Goal: Check status

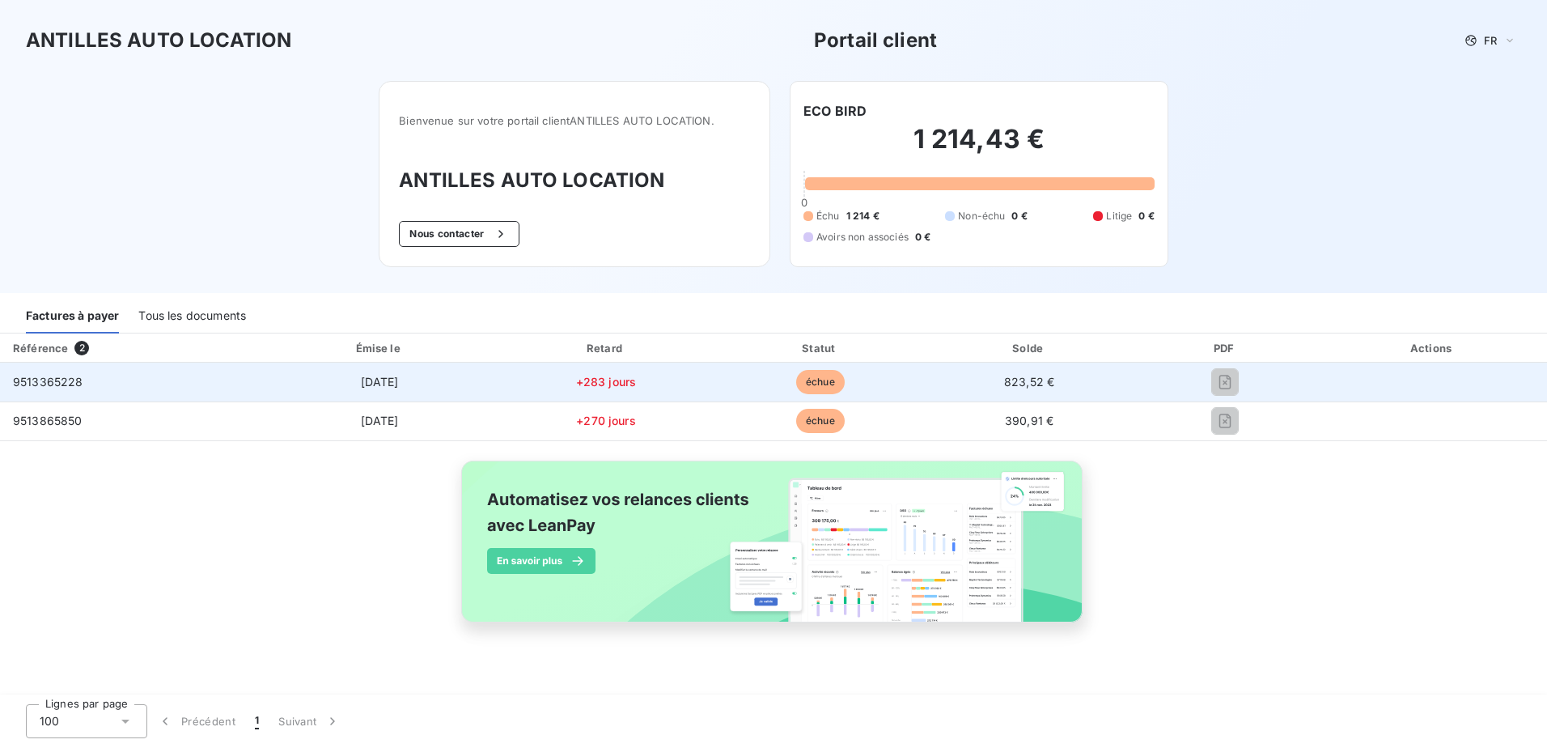
click at [89, 383] on td "9513365228" at bounding box center [130, 382] width 261 height 39
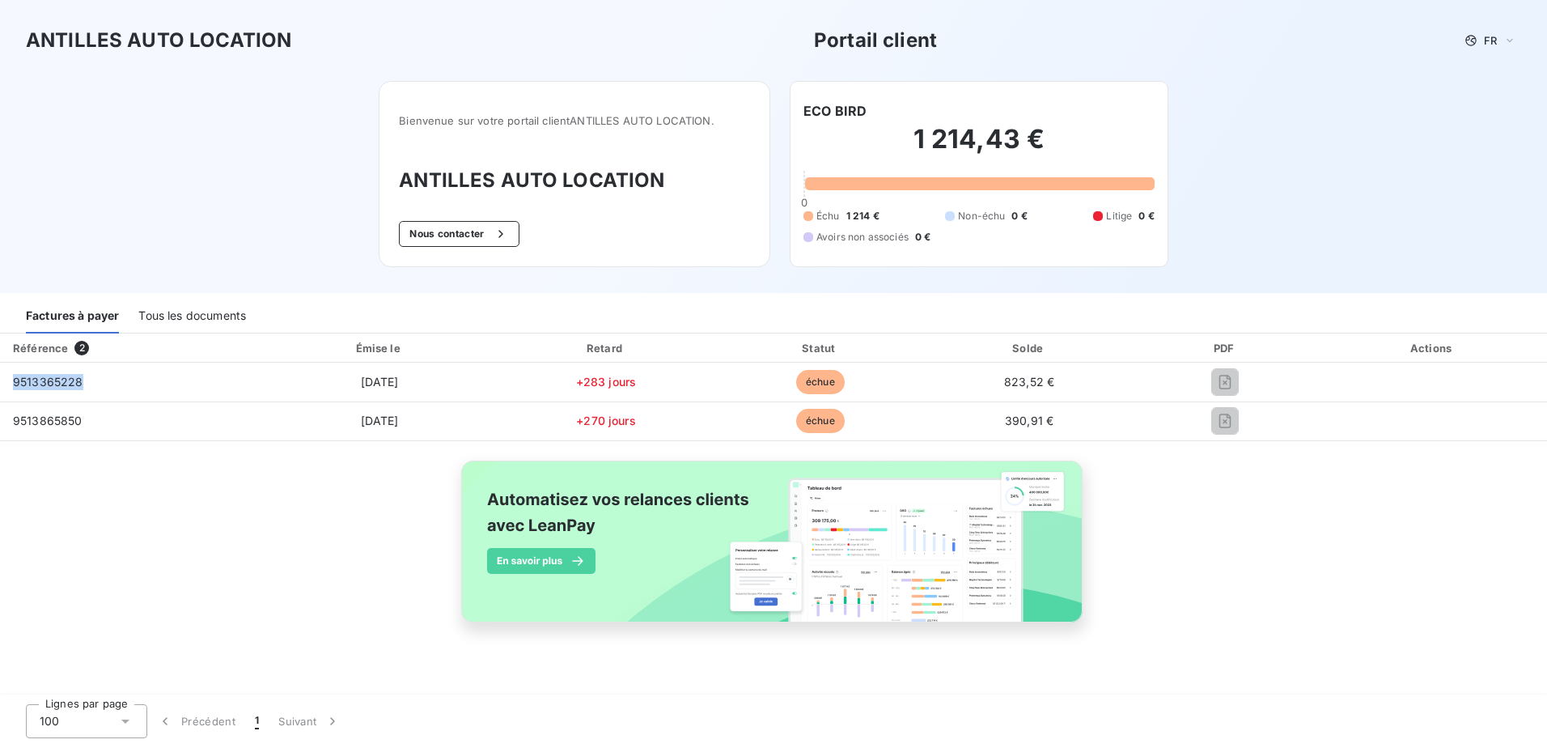
drag, startPoint x: 67, startPoint y: 381, endPoint x: -2, endPoint y: 380, distance: 69.6
click at [0, 380] on html "[GEOGRAPHIC_DATA] AUTO LOCATION Portail client FR Bienvenue sur votre portail c…" at bounding box center [773, 374] width 1547 height 748
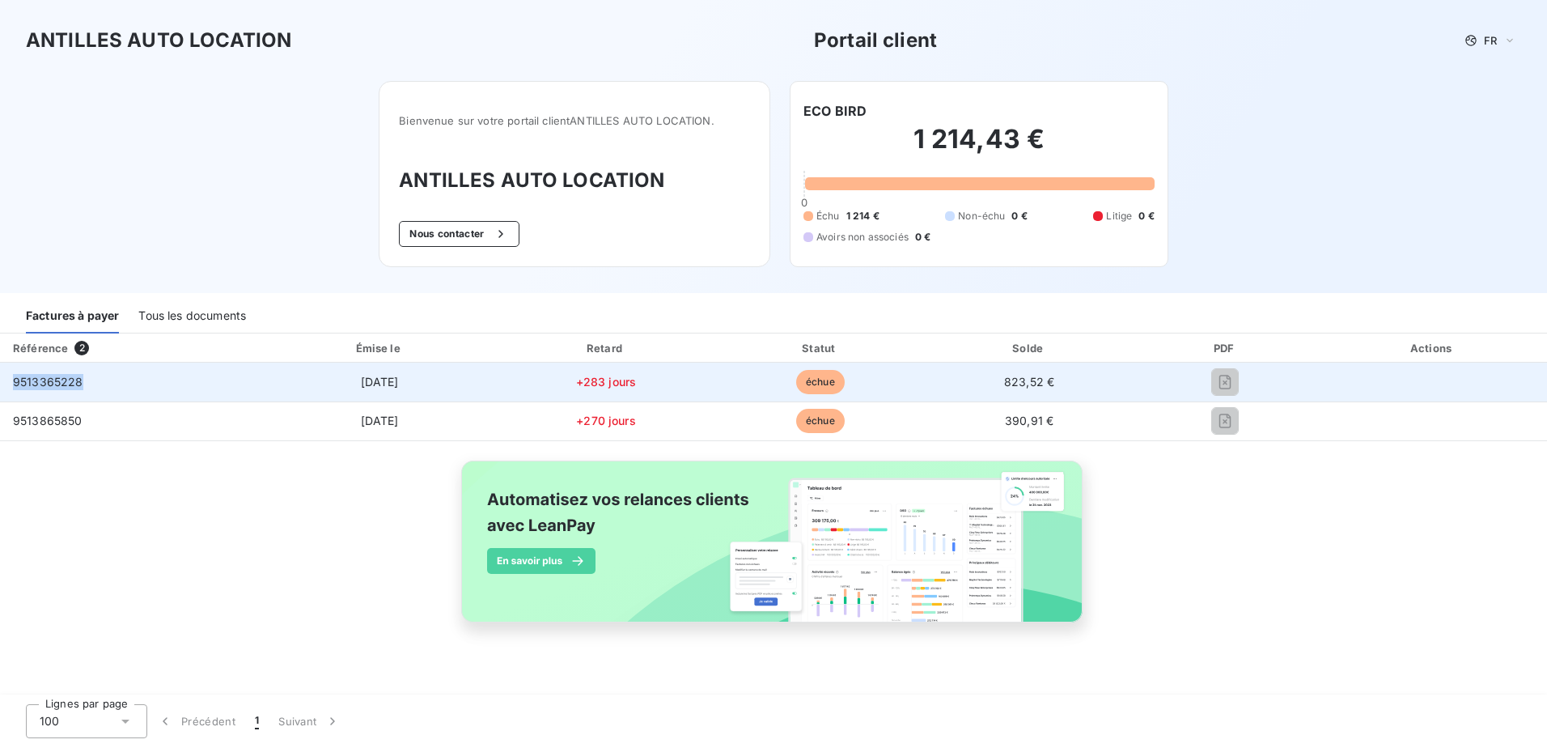
drag, startPoint x: -2, startPoint y: 380, endPoint x: 31, endPoint y: 380, distance: 33.2
copy table "Référence 2 Émise le Retard Statut Solde PDF Actions 9513365228"
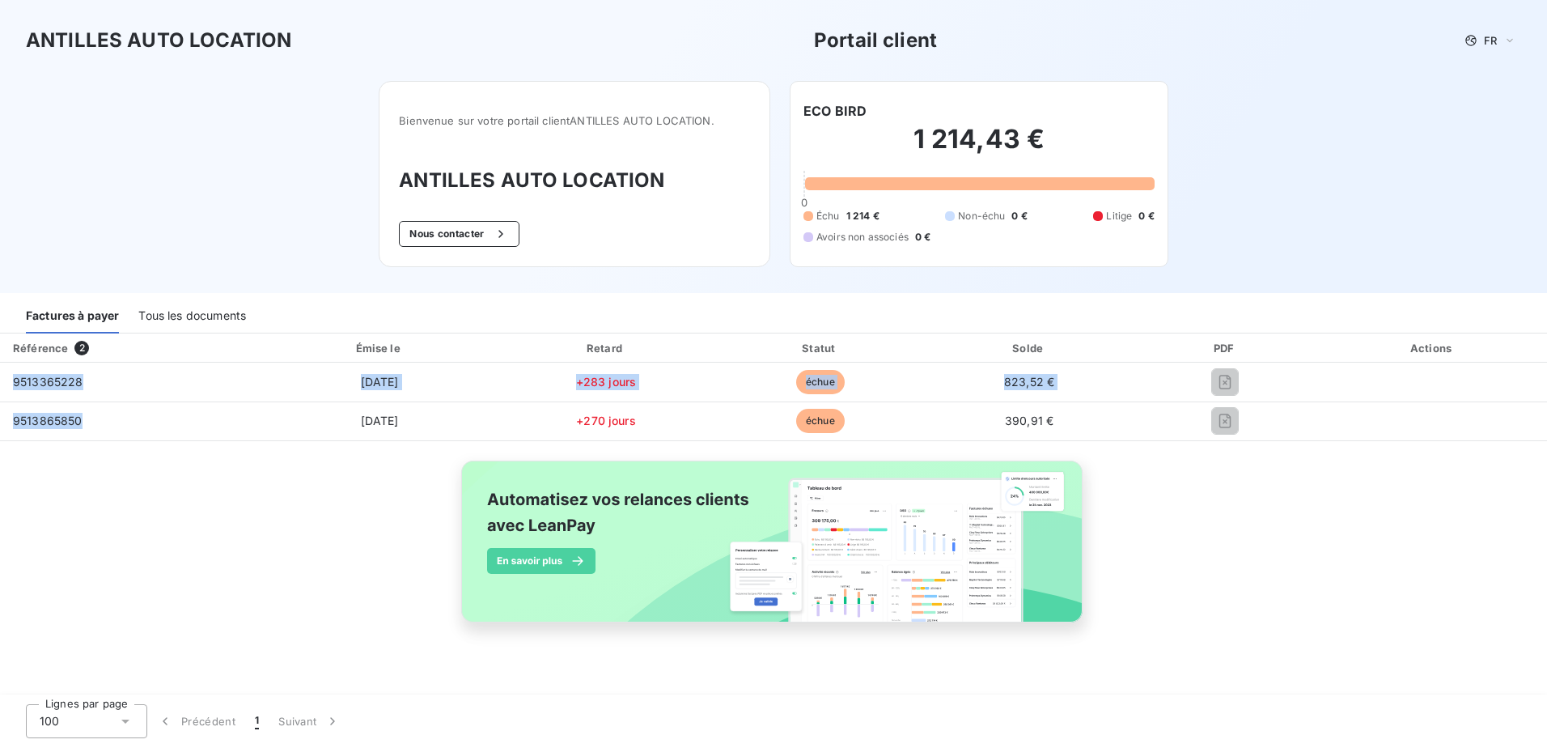
drag, startPoint x: 79, startPoint y: 421, endPoint x: -48, endPoint y: 409, distance: 127.6
click at [0, 409] on html "[GEOGRAPHIC_DATA] AUTO LOCATION Portail client FR Bienvenue sur votre portail c…" at bounding box center [773, 374] width 1547 height 748
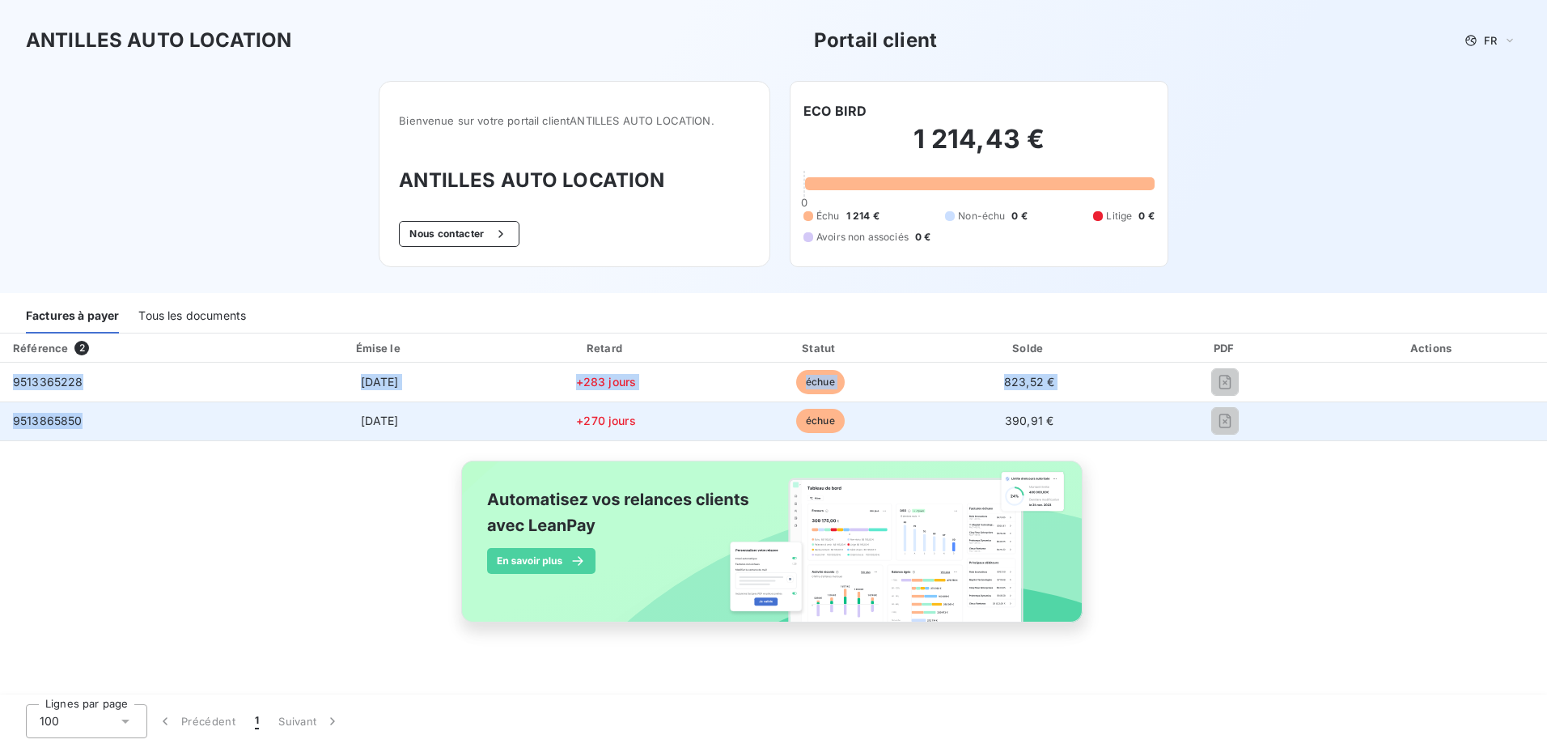
drag, startPoint x: -48, startPoint y: 409, endPoint x: 117, endPoint y: 421, distance: 165.6
click at [117, 421] on td "9513865850" at bounding box center [130, 420] width 261 height 39
drag, startPoint x: 83, startPoint y: 417, endPoint x: 11, endPoint y: 422, distance: 72.3
click at [11, 422] on td "9513865850" at bounding box center [130, 420] width 261 height 39
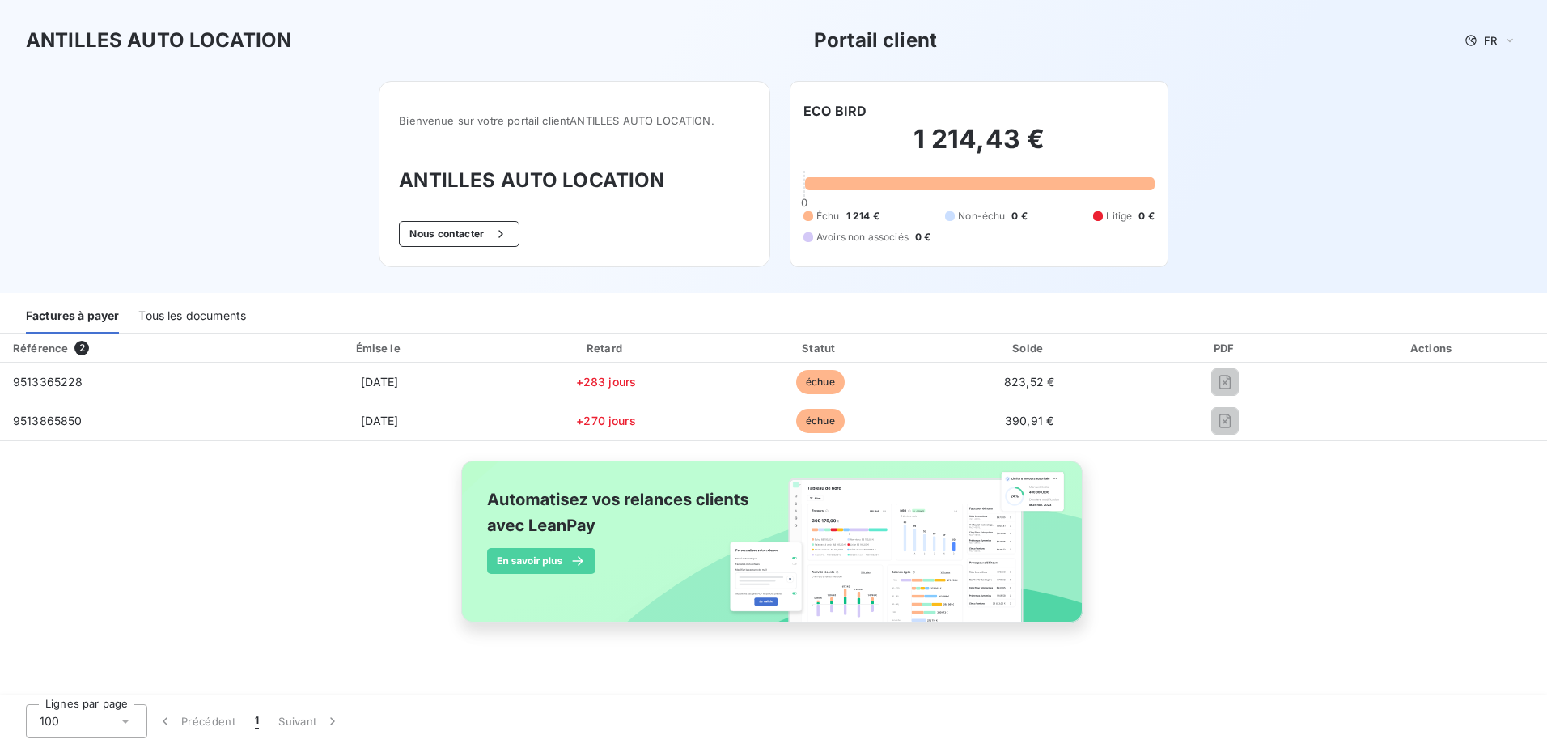
drag, startPoint x: 19, startPoint y: 422, endPoint x: 424, endPoint y: 471, distance: 408.5
click at [424, 472] on div "Référence 2 Émise le Retard Statut Solde PDF Actions 9513365228 [DATE] +283 jou…" at bounding box center [773, 496] width 1547 height 326
